Goal: Navigation & Orientation: Find specific page/section

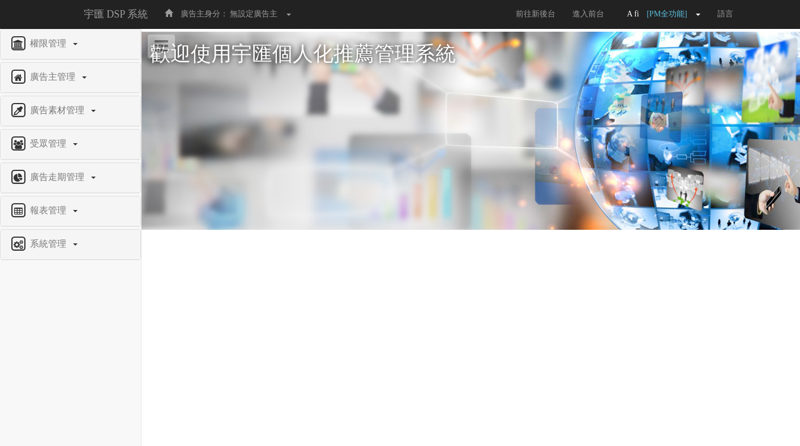
click at [687, 14] on span "[PM全功能]" at bounding box center [669, 14] width 46 height 8
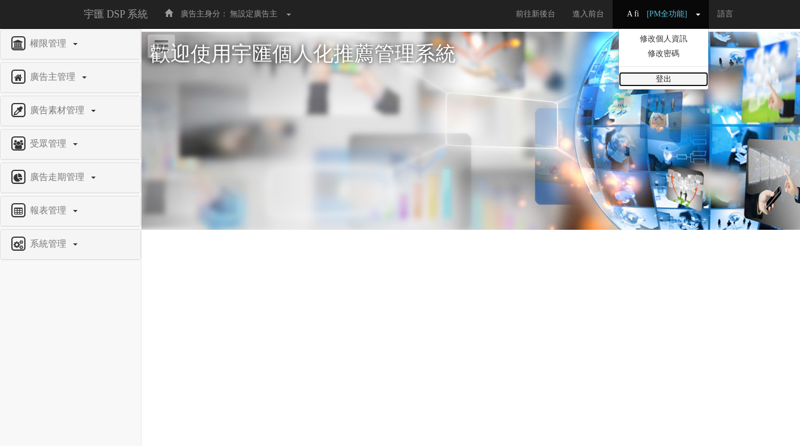
click at [676, 80] on link "登出" at bounding box center [663, 79] width 89 height 15
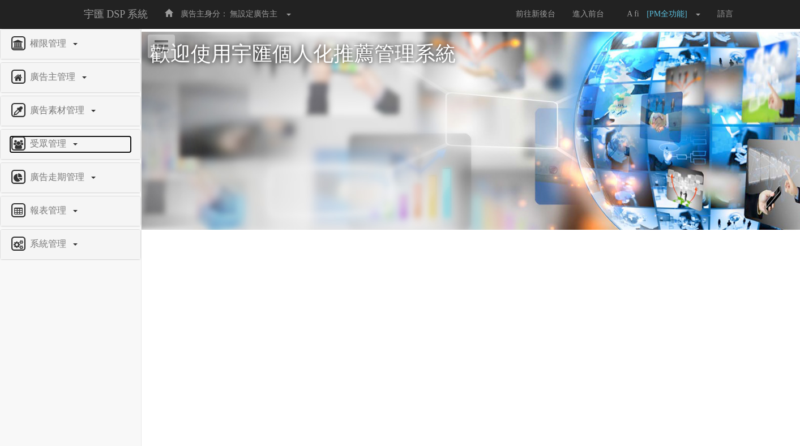
click at [67, 147] on span "受眾管理" at bounding box center [49, 144] width 45 height 10
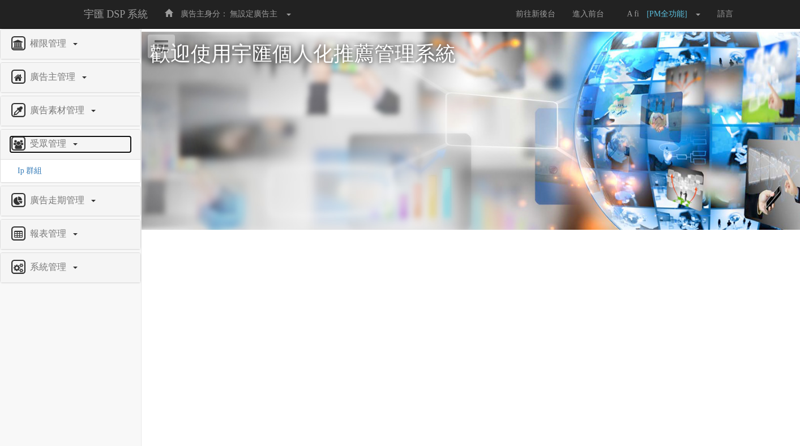
click at [71, 144] on span "受眾管理" at bounding box center [49, 144] width 45 height 10
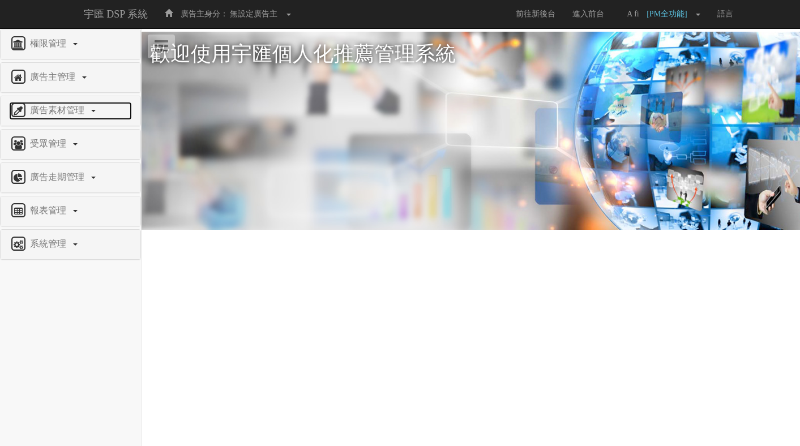
click at [91, 114] on link "廣告素材管理" at bounding box center [70, 111] width 123 height 18
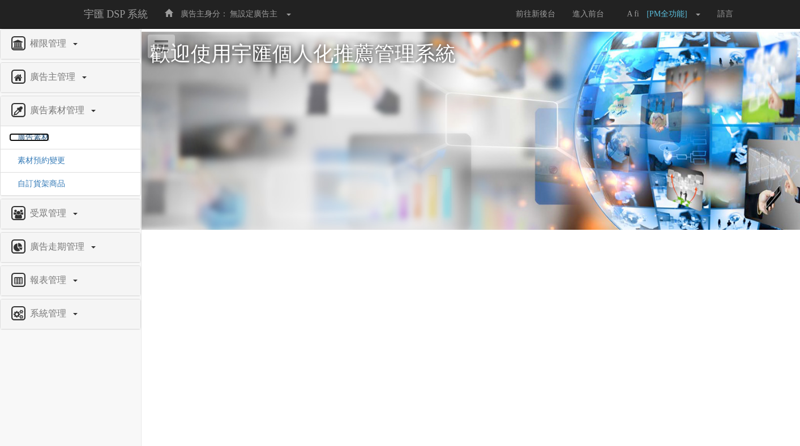
click at [37, 139] on span "廣告素材" at bounding box center [29, 137] width 40 height 8
click at [74, 78] on span "廣告主管理" at bounding box center [54, 77] width 54 height 10
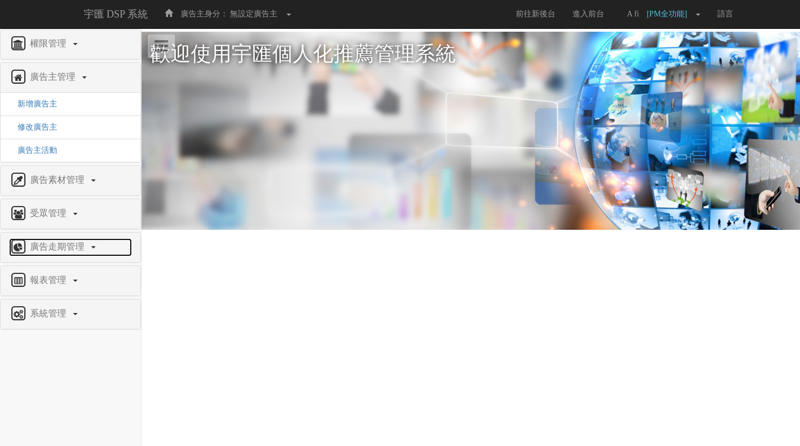
click at [89, 247] on span "廣告走期管理" at bounding box center [58, 247] width 63 height 10
